Goal: Information Seeking & Learning: Learn about a topic

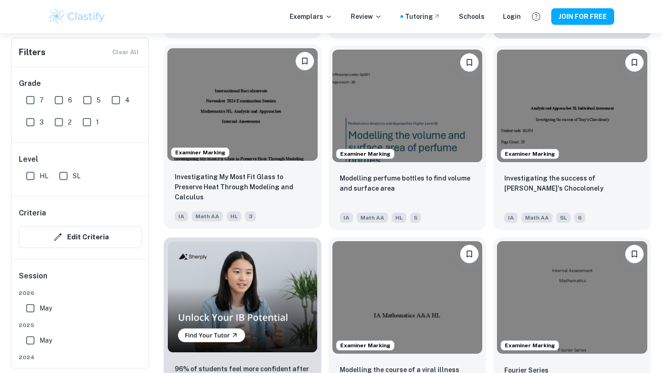
scroll to position [474, 0]
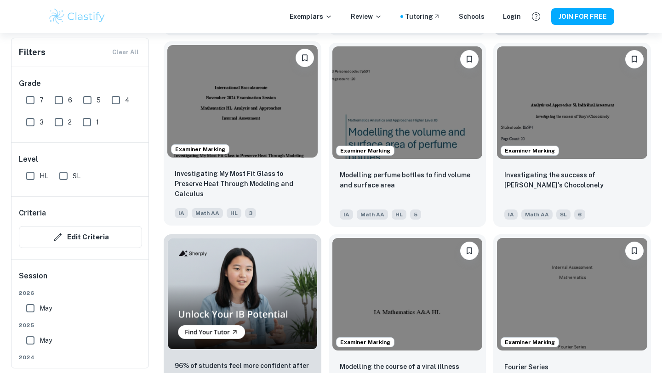
click at [252, 104] on img at bounding box center [242, 101] width 150 height 113
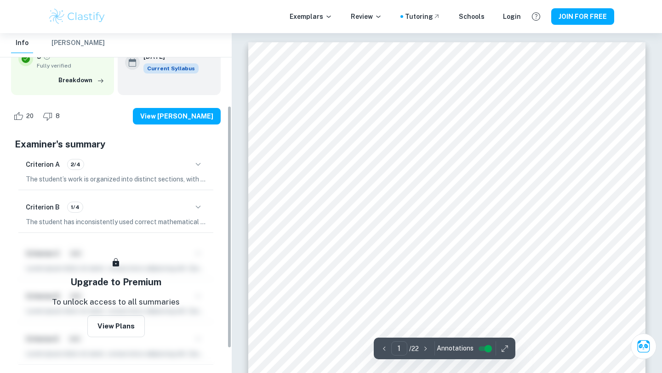
scroll to position [125, 0]
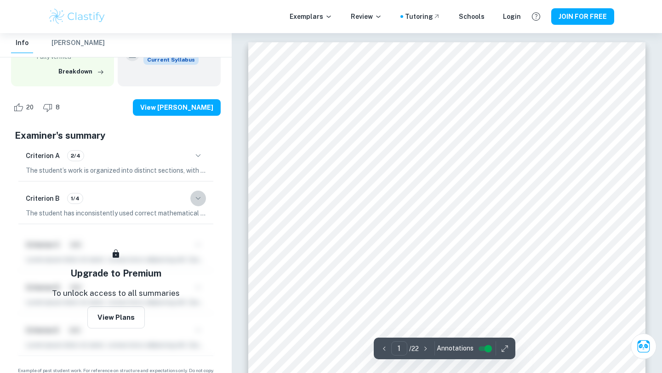
click at [194, 199] on icon "button" at bounding box center [198, 198] width 11 height 11
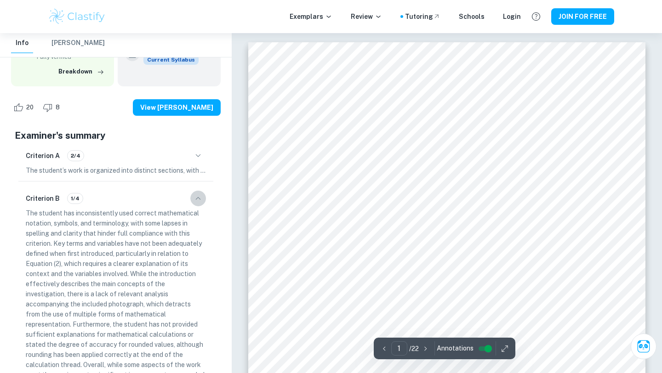
click at [194, 194] on icon "button" at bounding box center [198, 198] width 11 height 11
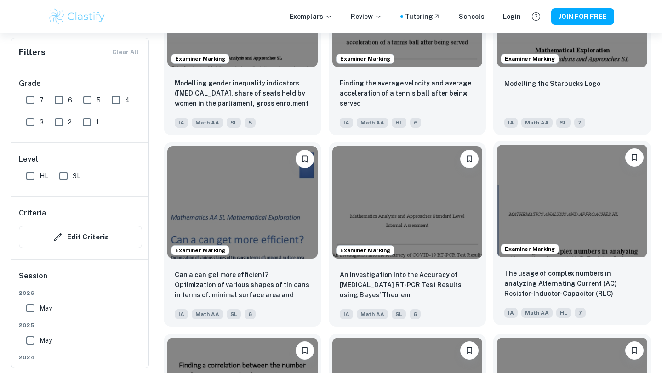
scroll to position [5928, 0]
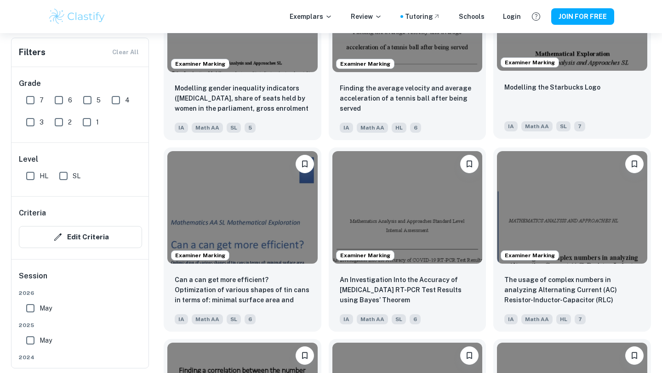
click at [569, 74] on div "Modelling the Starbucks Logo IA Math AA SL 7" at bounding box center [572, 106] width 158 height 64
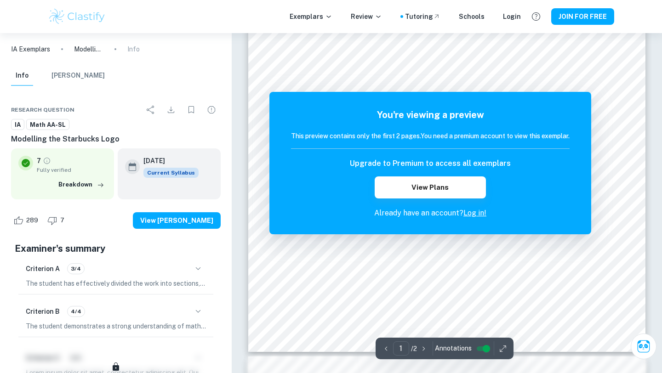
scroll to position [212, 0]
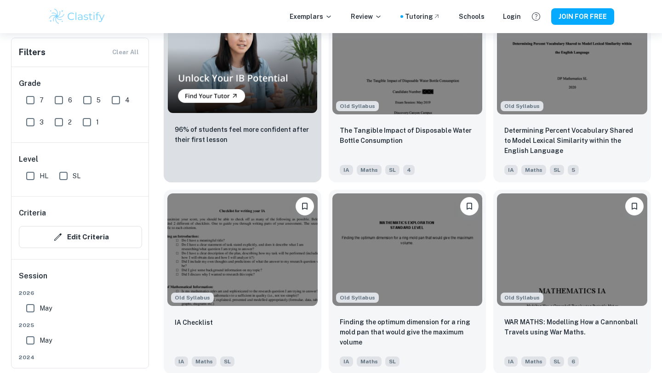
scroll to position [3778, 0]
